Goal: Information Seeking & Learning: Learn about a topic

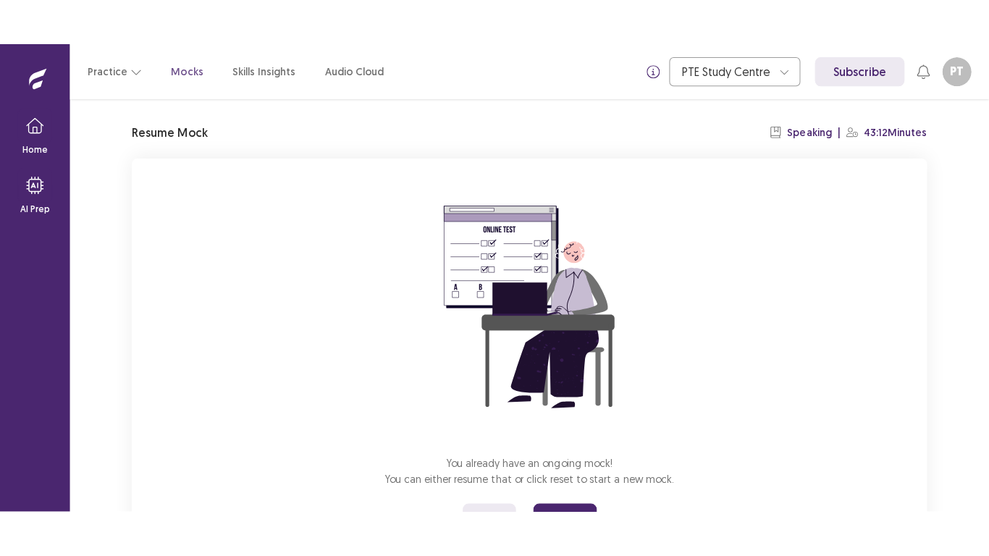
scroll to position [107, 0]
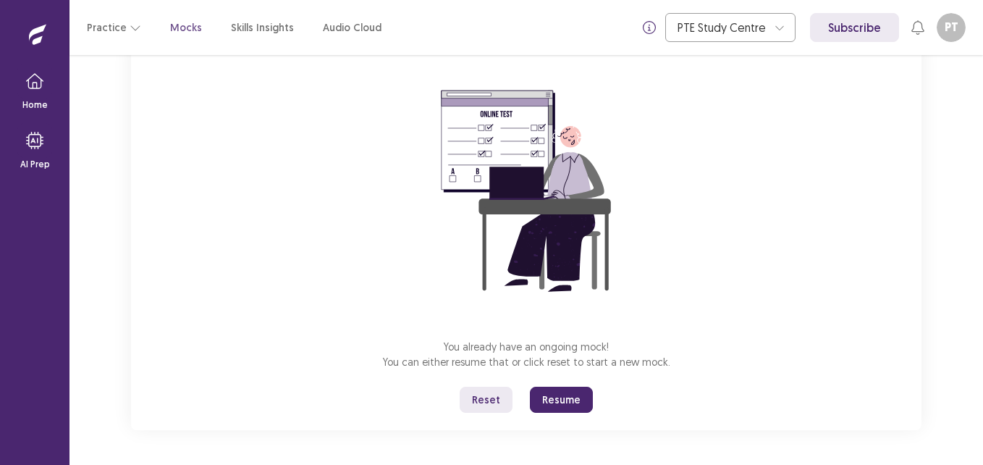
click at [567, 400] on button "Resume" at bounding box center [561, 400] width 63 height 26
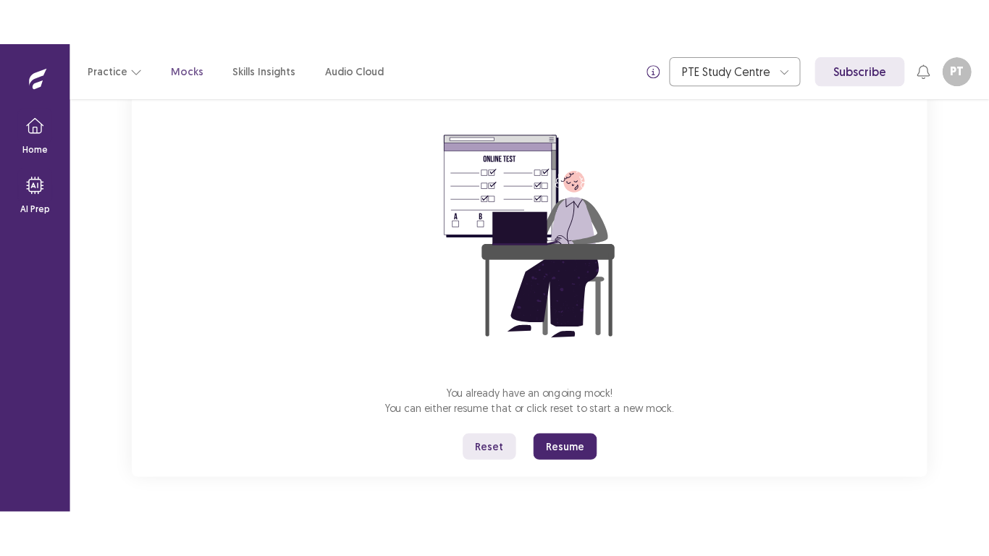
scroll to position [16, 0]
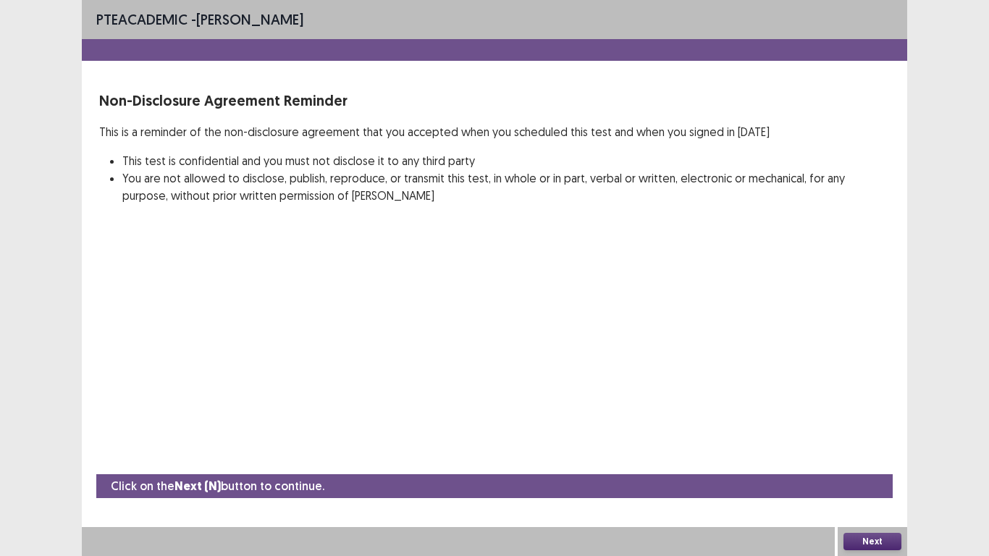
click at [193, 159] on li "This test is confidential and you must not disclose it to any third party" at bounding box center [506, 160] width 768 height 17
click at [959, 374] on div "PTE academic - [PERSON_NAME] Non-Disclosure Agreement Reminder This is a remind…" at bounding box center [494, 278] width 989 height 556
click at [858, 464] on button "Next" at bounding box center [873, 541] width 58 height 17
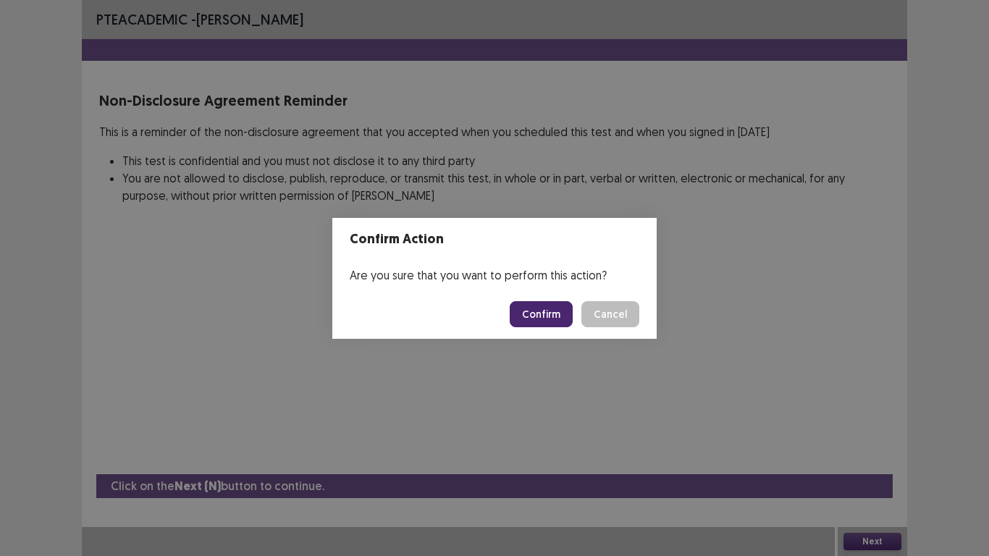
click at [966, 382] on div "Confirm Action Are you sure that you want to perform this action? Confirm Cancel" at bounding box center [494, 278] width 989 height 556
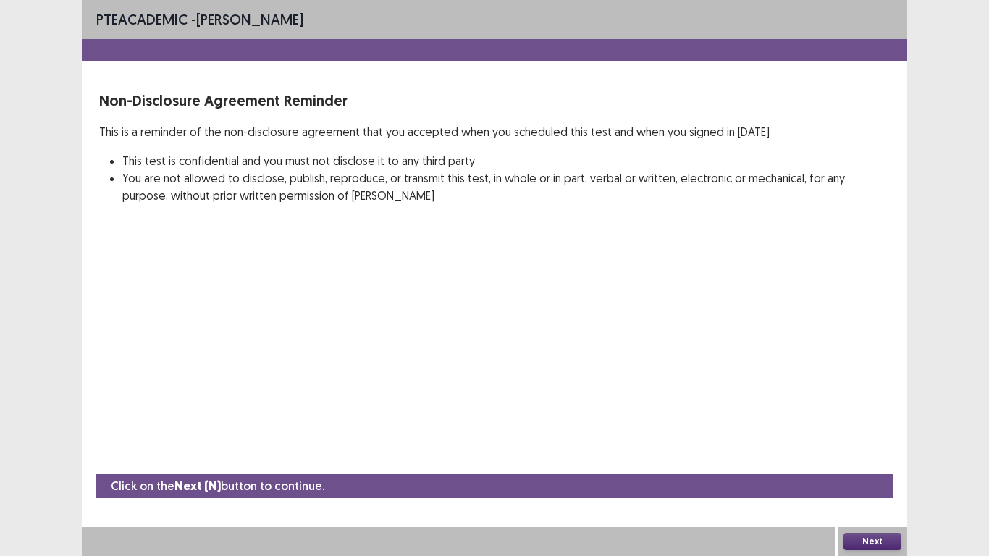
click at [975, 309] on div "PTE academic - [PERSON_NAME] Non-Disclosure Agreement Reminder This is a remind…" at bounding box center [494, 278] width 989 height 556
click at [912, 251] on div "PTE academic - [PERSON_NAME] Non-Disclosure Agreement Reminder This is a remind…" at bounding box center [494, 278] width 989 height 556
drag, startPoint x: 931, startPoint y: 102, endPoint x: 636, endPoint y: 240, distance: 325.9
click at [636, 240] on div "PTE academic - [PERSON_NAME] Non-Disclosure Agreement Reminder This is a remind…" at bounding box center [495, 278] width 826 height 556
click at [868, 464] on button "Next" at bounding box center [873, 541] width 58 height 17
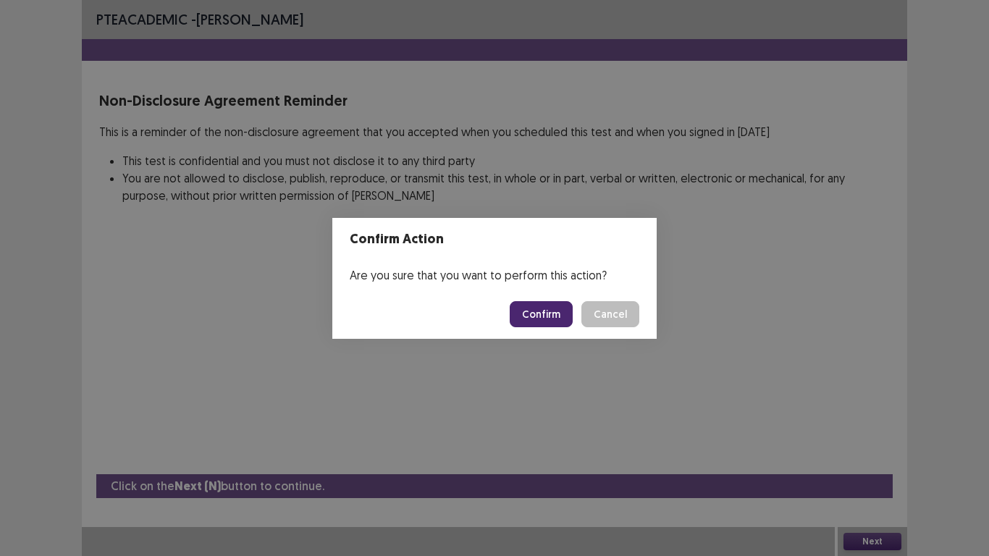
click at [566, 314] on button "Confirm" at bounding box center [541, 314] width 63 height 26
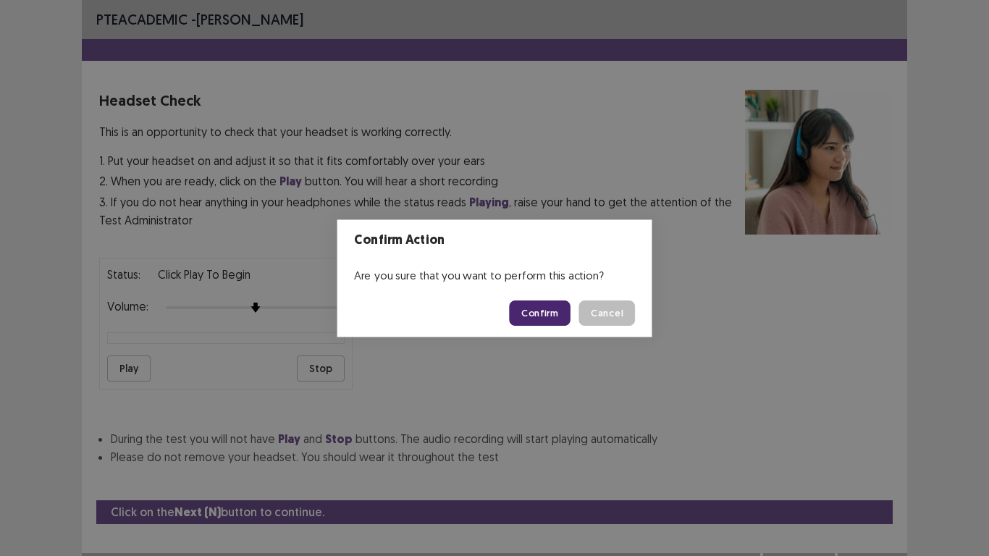
scroll to position [26, 0]
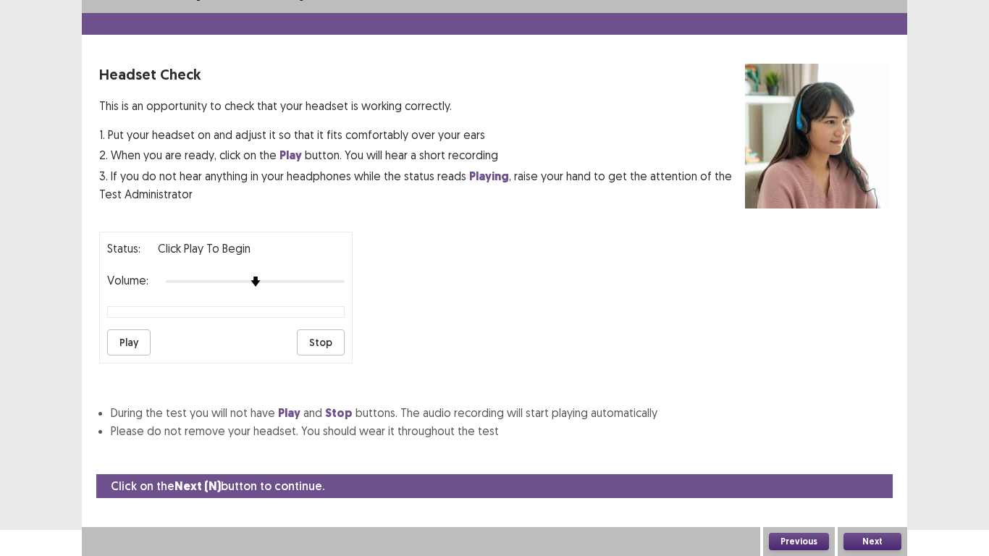
click at [253, 274] on div "Volume:" at bounding box center [226, 281] width 238 height 14
click at [127, 341] on button "Play" at bounding box center [128, 342] width 43 height 26
click at [862, 464] on button "Next" at bounding box center [873, 541] width 58 height 17
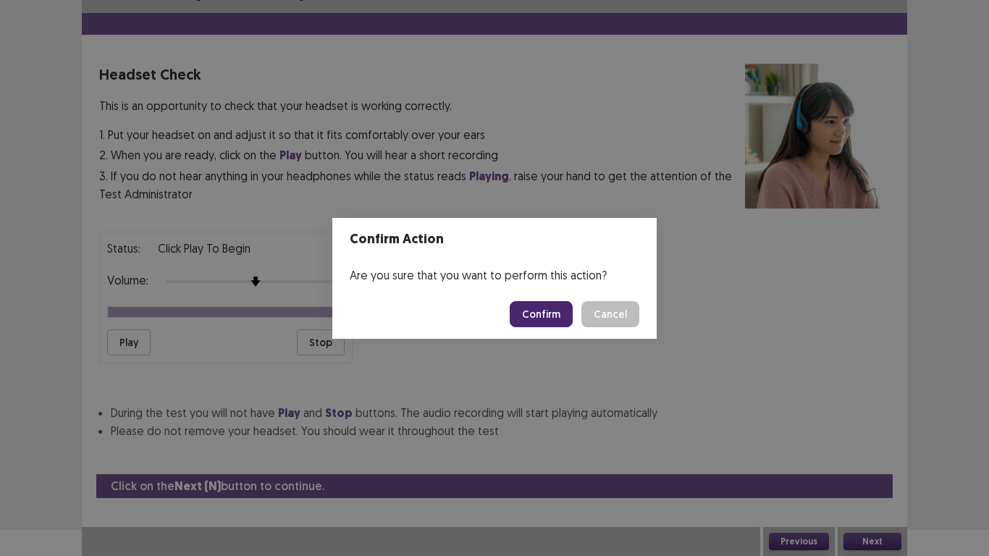
click at [539, 307] on button "Confirm" at bounding box center [541, 314] width 63 height 26
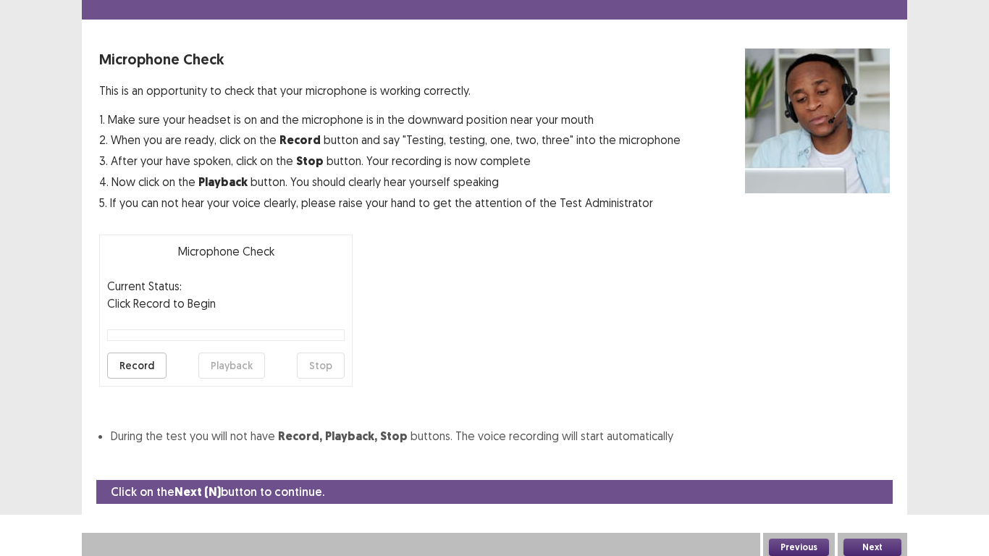
scroll to position [47, 0]
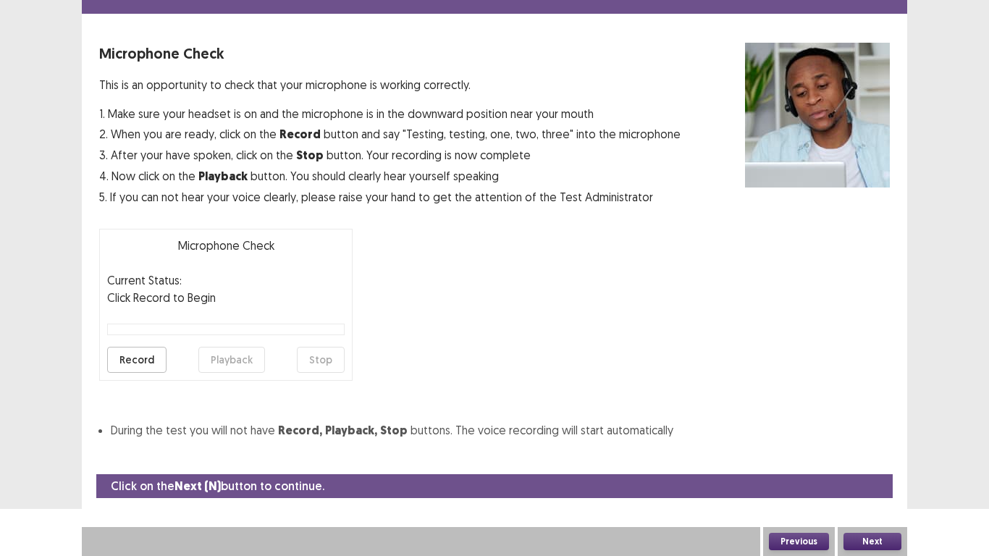
click at [858, 464] on button "Next" at bounding box center [873, 541] width 58 height 17
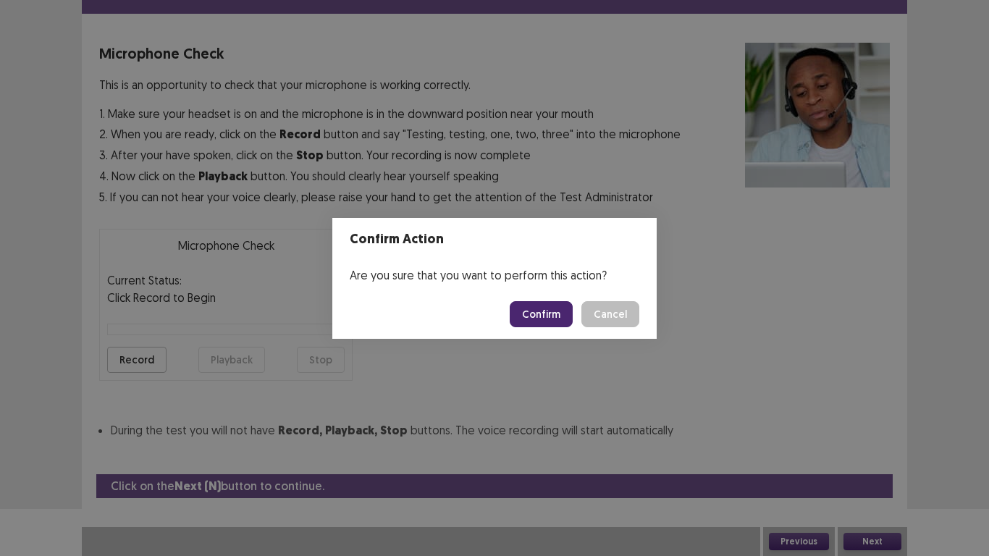
click at [550, 303] on button "Confirm" at bounding box center [541, 314] width 63 height 26
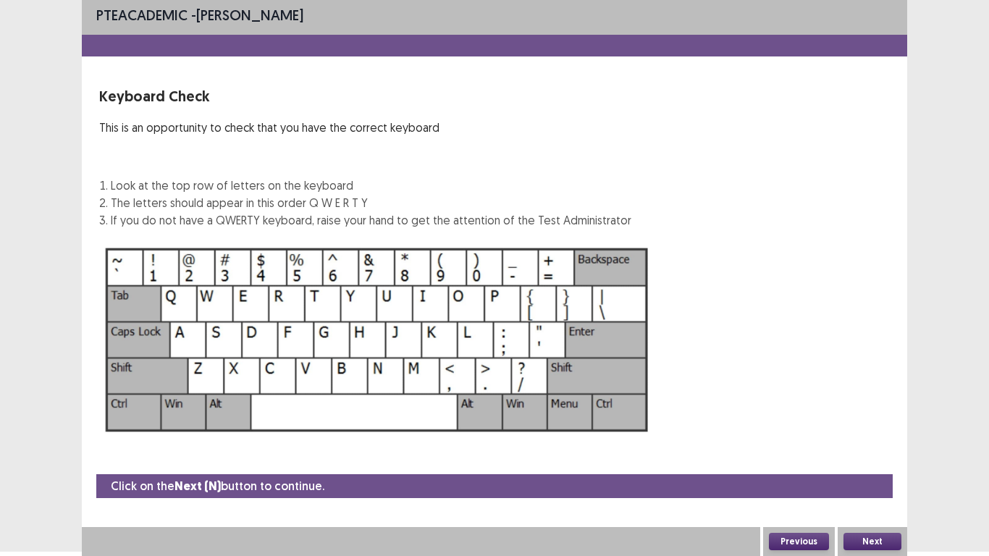
scroll to position [4, 0]
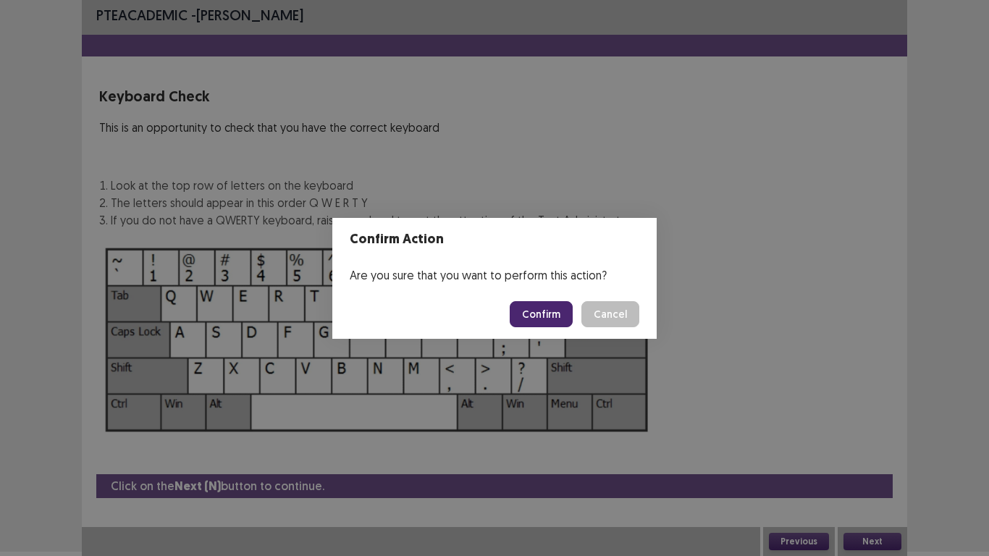
click at [549, 306] on button "Confirm" at bounding box center [541, 314] width 63 height 26
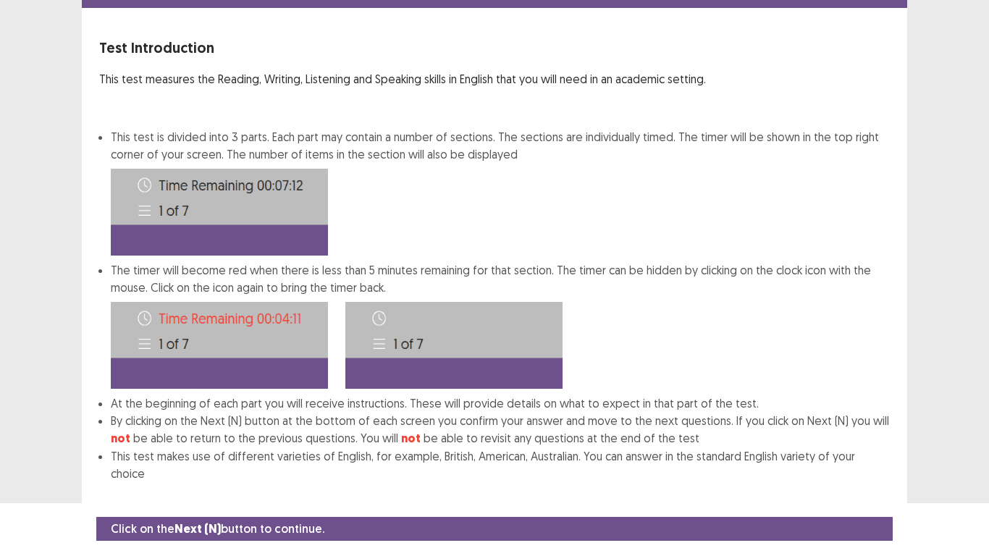
scroll to position [78, 0]
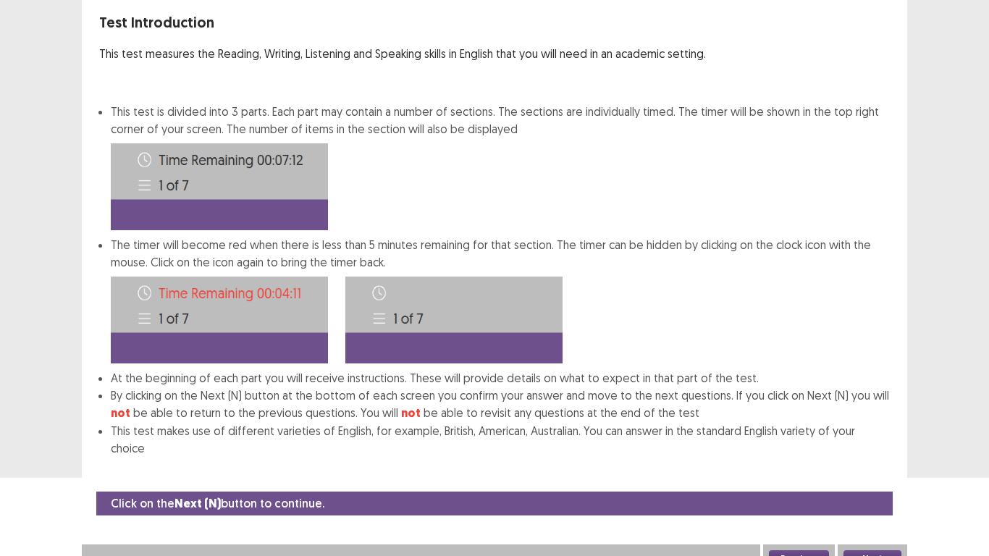
click at [883, 464] on button "Next" at bounding box center [873, 558] width 58 height 17
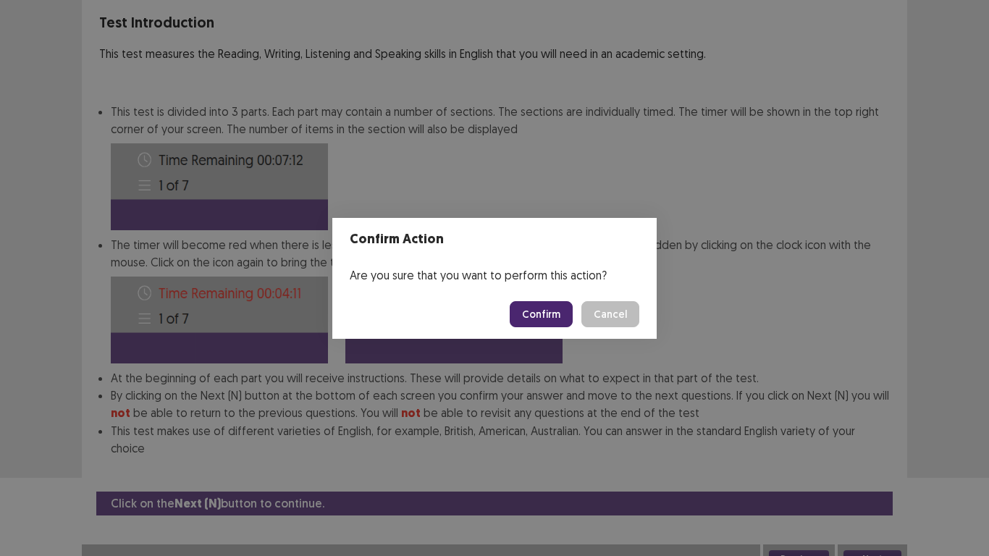
click at [555, 316] on button "Confirm" at bounding box center [541, 314] width 63 height 26
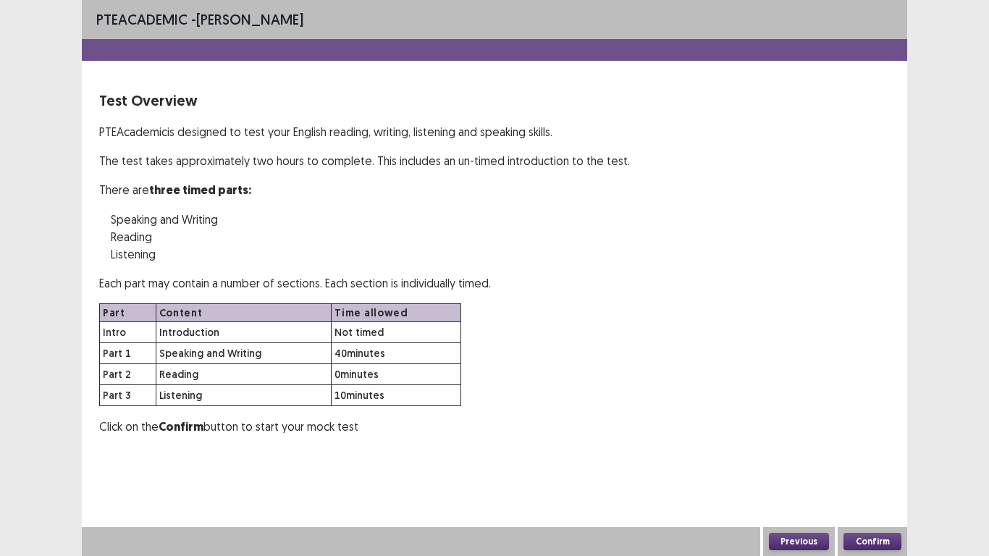
scroll to position [0, 0]
